Goal: Task Accomplishment & Management: Manage account settings

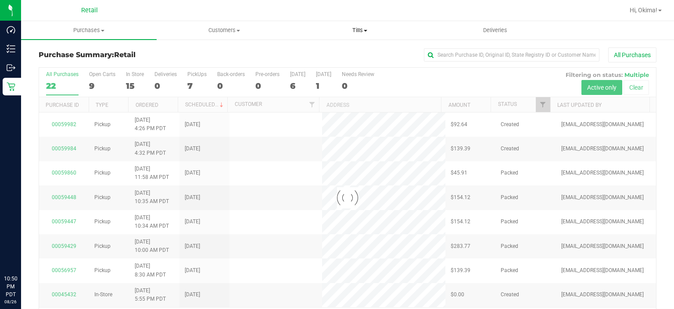
click at [371, 30] on span "Tills" at bounding box center [359, 30] width 135 height 8
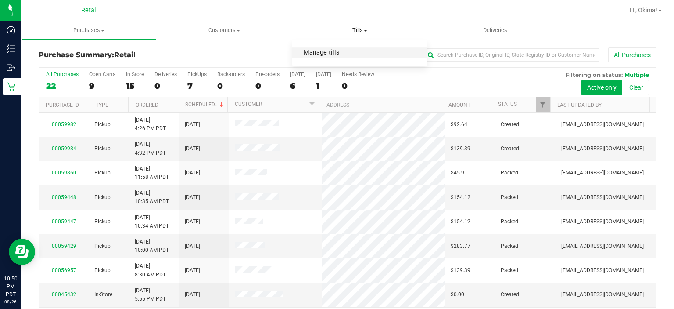
click at [332, 51] on span "Manage tills" at bounding box center [321, 52] width 59 height 7
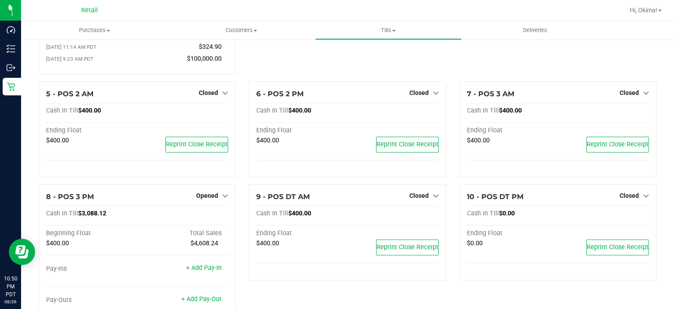
scroll to position [195, 0]
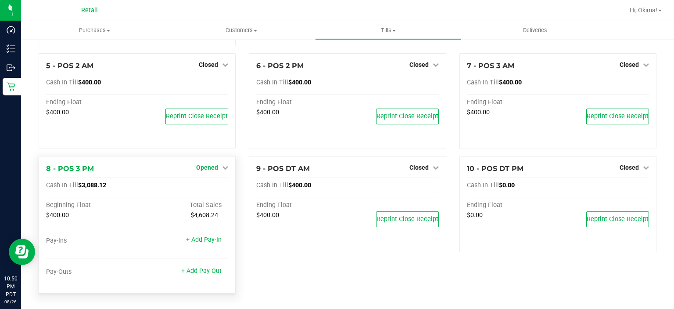
click at [209, 166] on span "Opened" at bounding box center [207, 167] width 22 height 7
click at [214, 186] on link "Close Till" at bounding box center [209, 185] width 24 height 7
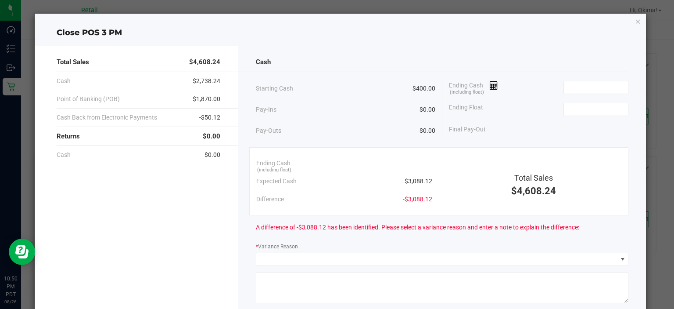
click at [635, 23] on icon "button" at bounding box center [638, 21] width 6 height 11
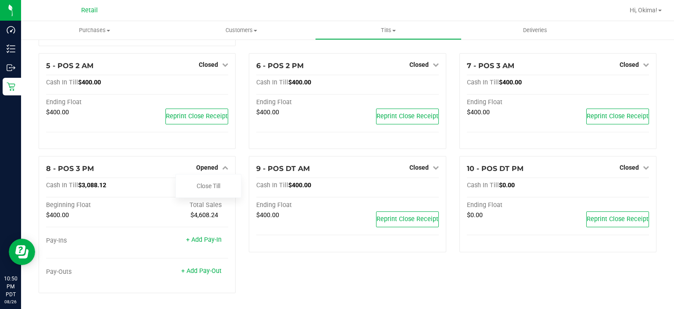
click at [406, 284] on div "9 - POS DT AM Closed Open Till Cash In Till $400.00 Ending Float $400.00 Reprin…" at bounding box center [347, 228] width 210 height 144
click at [216, 186] on link "Close Till" at bounding box center [209, 185] width 24 height 7
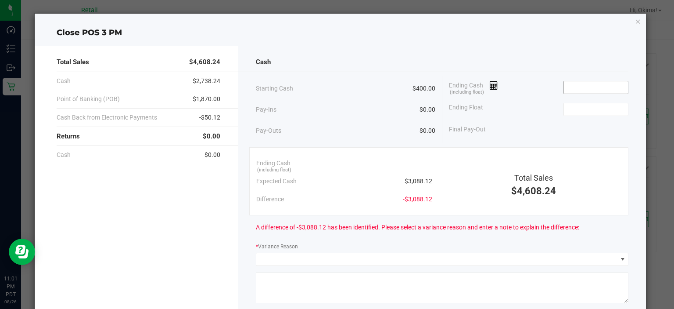
click at [592, 87] on input at bounding box center [596, 87] width 65 height 12
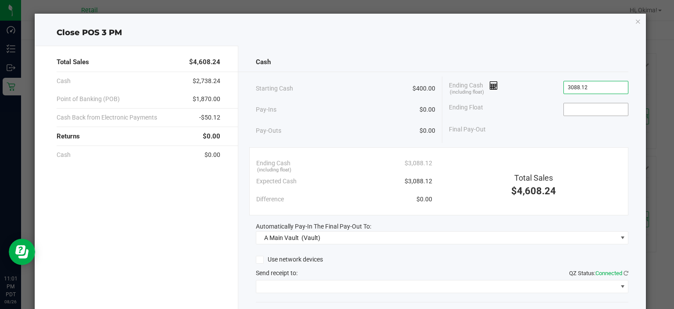
click at [590, 109] on input at bounding box center [596, 109] width 65 height 12
type input "$3,088.12"
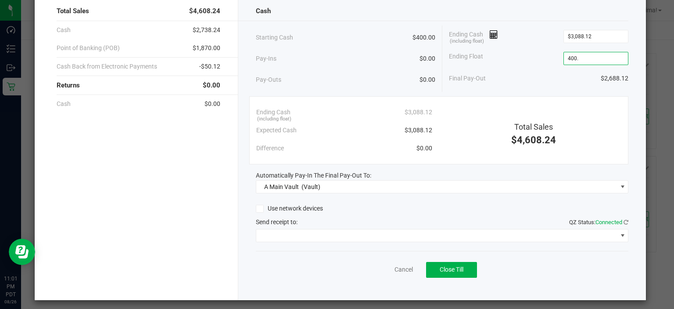
scroll to position [54, 0]
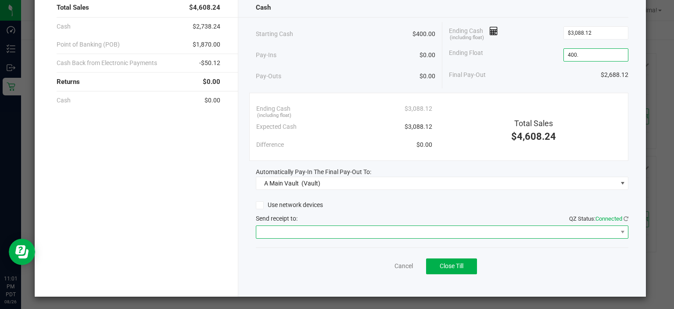
click at [409, 229] on span at bounding box center [436, 232] width 361 height 12
type input "$400.00"
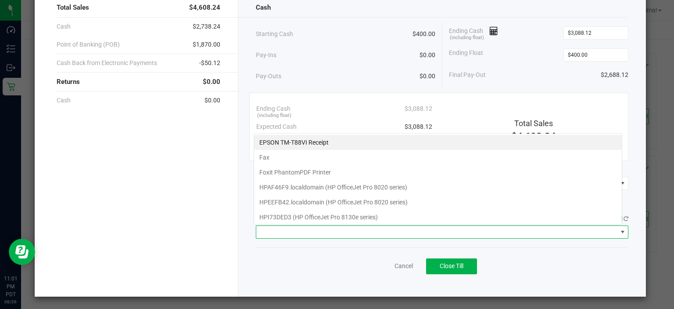
scroll to position [13, 369]
click at [323, 139] on Receipt "EPSON TM-T88VI Receipt" at bounding box center [438, 142] width 368 height 15
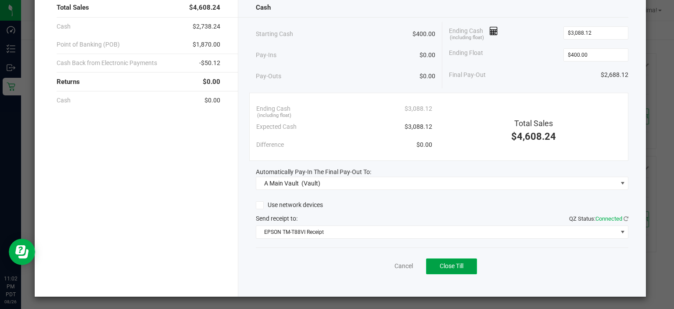
click at [449, 266] on span "Close Till" at bounding box center [452, 265] width 24 height 7
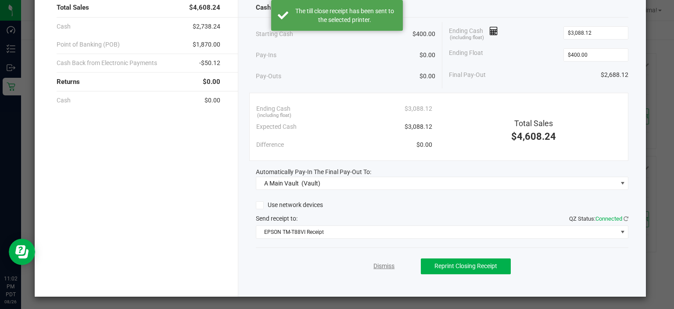
click at [380, 264] on link "Dismiss" at bounding box center [384, 265] width 21 height 9
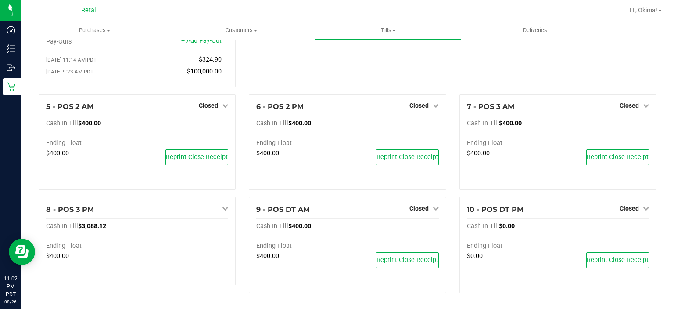
scroll to position [155, 0]
click at [644, 17] on div "Hi, Okima!" at bounding box center [645, 10] width 39 height 15
click at [650, 18] on div "Hi, Okima!" at bounding box center [645, 10] width 39 height 15
click at [637, 10] on span "Hi, Okima!" at bounding box center [644, 10] width 28 height 7
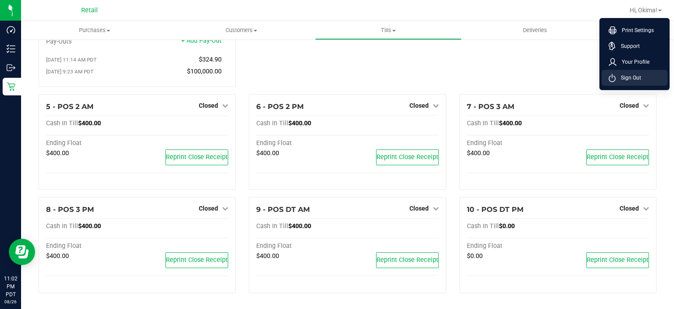
click at [622, 79] on span "Sign Out" at bounding box center [628, 77] width 25 height 9
